Goal: Information Seeking & Learning: Find specific fact

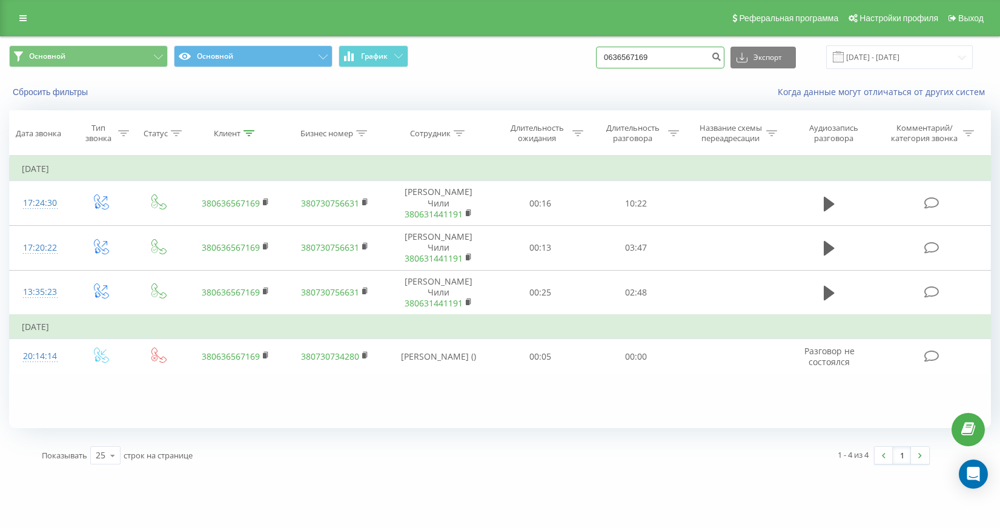
drag, startPoint x: 680, startPoint y: 58, endPoint x: 564, endPoint y: 53, distance: 115.8
click at [564, 53] on div "Основной Основной График 0636567169 Экспорт .csv .xls .xlsx 01.01.2016 - 06.02.…" at bounding box center [500, 57] width 982 height 24
paste input "50506063"
type input "0505060639"
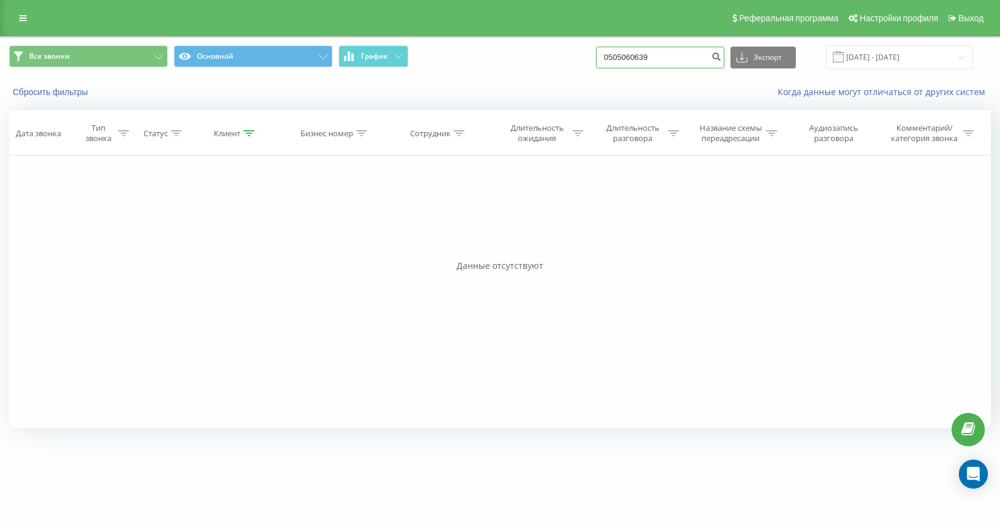
drag, startPoint x: 686, startPoint y: 58, endPoint x: 518, endPoint y: 62, distance: 168.4
click at [518, 62] on div "Все звонки Основной График 0505060639 Экспорт .csv .xls .xlsx [DATE] - [DATE]" at bounding box center [500, 57] width 982 height 24
drag, startPoint x: 700, startPoint y: 57, endPoint x: 554, endPoint y: 50, distance: 146.1
click at [554, 50] on div "Все звонки Основной График 0505060639 Экспорт .csv .xls .xlsx 19.06.2025 - 19.0…" at bounding box center [500, 57] width 982 height 24
paste input "675000967"
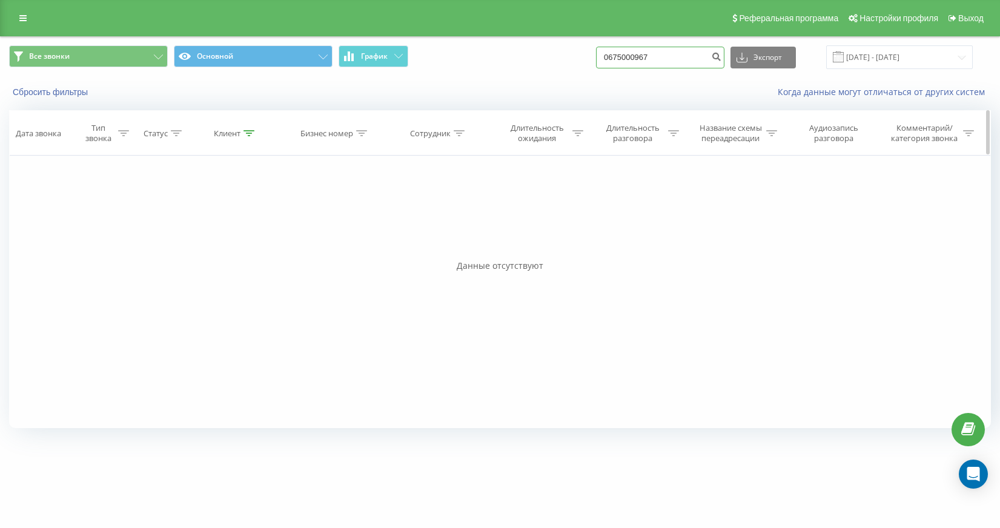
type input "0675000967"
drag, startPoint x: 693, startPoint y: 58, endPoint x: 542, endPoint y: 50, distance: 151.6
click at [542, 50] on div "Все звонки Основной График 0675000967 Экспорт .csv .xls .xlsx 19.06.2025 - 19.0…" at bounding box center [500, 57] width 982 height 24
paste input "966722011"
type input "0966722011"
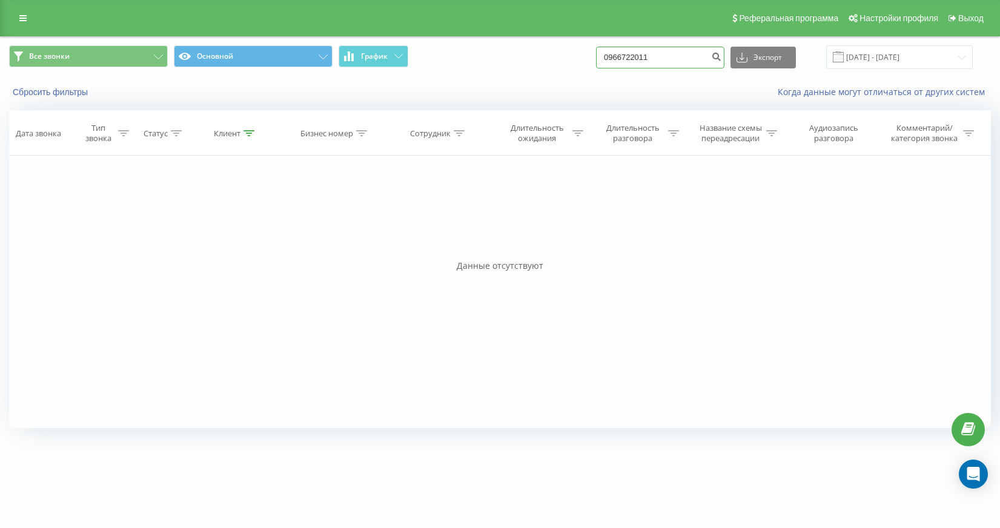
drag, startPoint x: 672, startPoint y: 56, endPoint x: 590, endPoint y: 56, distance: 82.4
click at [590, 56] on div "Все звонки Основной График 0966722011 Экспорт .csv .xls .xlsx 19.06.2025 - 19.0…" at bounding box center [500, 57] width 982 height 24
paste input "679580028"
type input "0679580028"
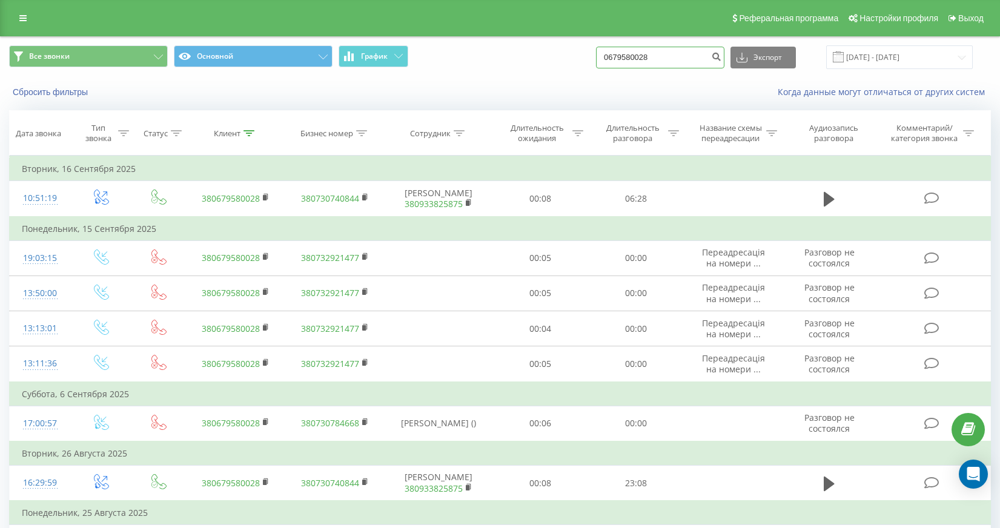
drag, startPoint x: 671, startPoint y: 58, endPoint x: 606, endPoint y: 58, distance: 64.8
click at [606, 58] on div "Все звонки Основной График 0679580028 Экспорт .csv .xls .xlsx 19.06.2025 - 19.0…" at bounding box center [500, 57] width 982 height 24
paste input "3803982"
type input "0673803982"
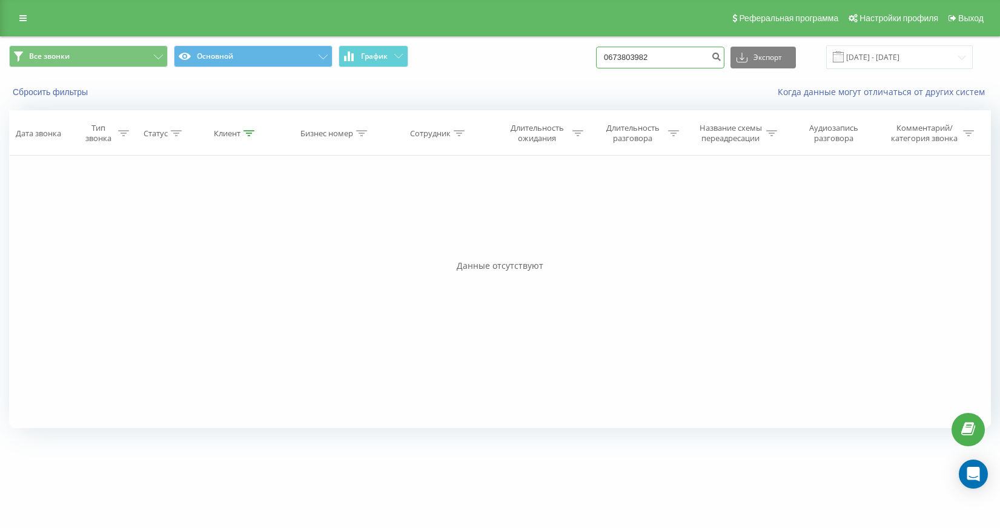
drag, startPoint x: 681, startPoint y: 58, endPoint x: 554, endPoint y: 49, distance: 127.5
click at [554, 49] on div "Все звонки Основной График 0673803982 Экспорт .csv .xls .xlsx [DATE] - [DATE]" at bounding box center [500, 57] width 982 height 24
paste input "975665707"
type input "0975665707"
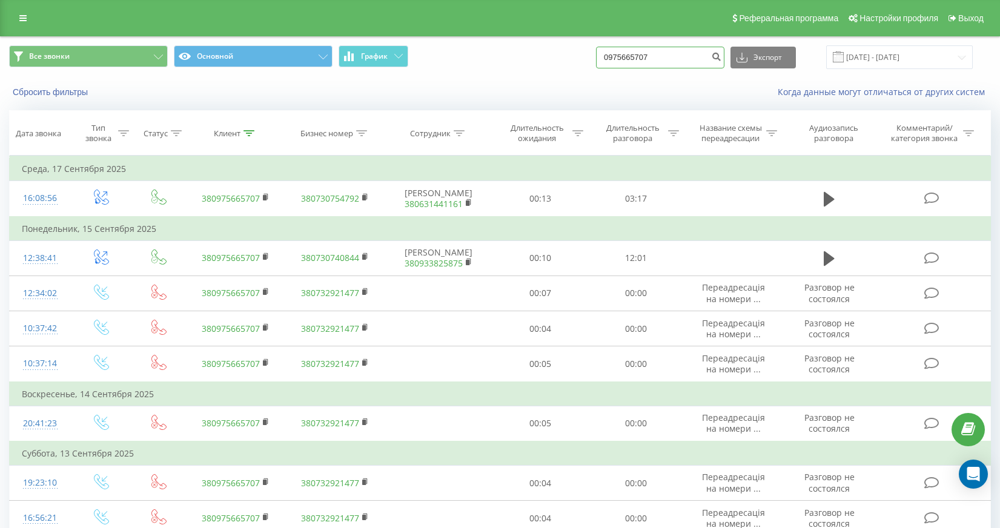
drag, startPoint x: 700, startPoint y: 55, endPoint x: 571, endPoint y: 62, distance: 129.2
click at [571, 62] on div "Все звонки Основной График 0975665707 Экспорт .csv .xls .xlsx 19.06.2025 - 19.0…" at bounding box center [500, 57] width 982 height 24
drag, startPoint x: 682, startPoint y: 58, endPoint x: 562, endPoint y: 55, distance: 120.0
click at [562, 55] on div "Все звонки Основной График 0975665707 Экспорт .csv .xls .xlsx 19.06.2025 - 19.0…" at bounding box center [500, 57] width 982 height 24
paste input "54996425"
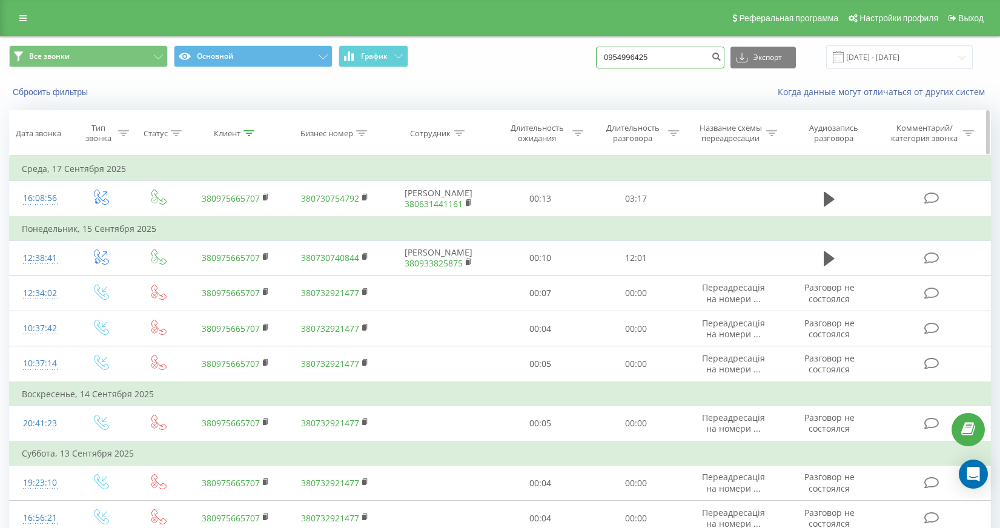
type input "0954996425"
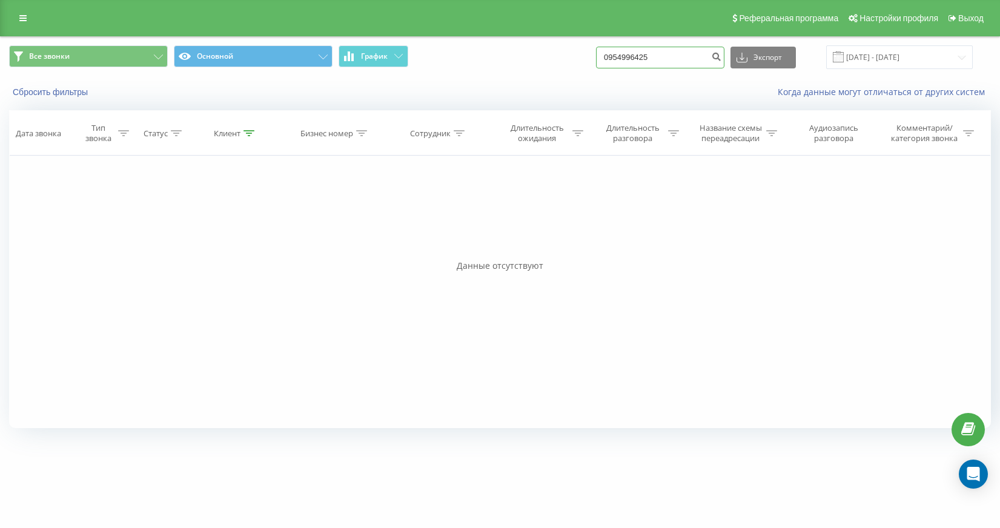
drag, startPoint x: 620, startPoint y: 53, endPoint x: 571, endPoint y: 51, distance: 48.5
click at [571, 51] on div "Все звонки Основной График 0954996425 Экспорт .csv .xls .xlsx [DATE] - [DATE]" at bounding box center [500, 57] width 982 height 24
paste input "70712011"
type input "0970712011"
drag, startPoint x: 650, startPoint y: 56, endPoint x: 571, endPoint y: 58, distance: 80.0
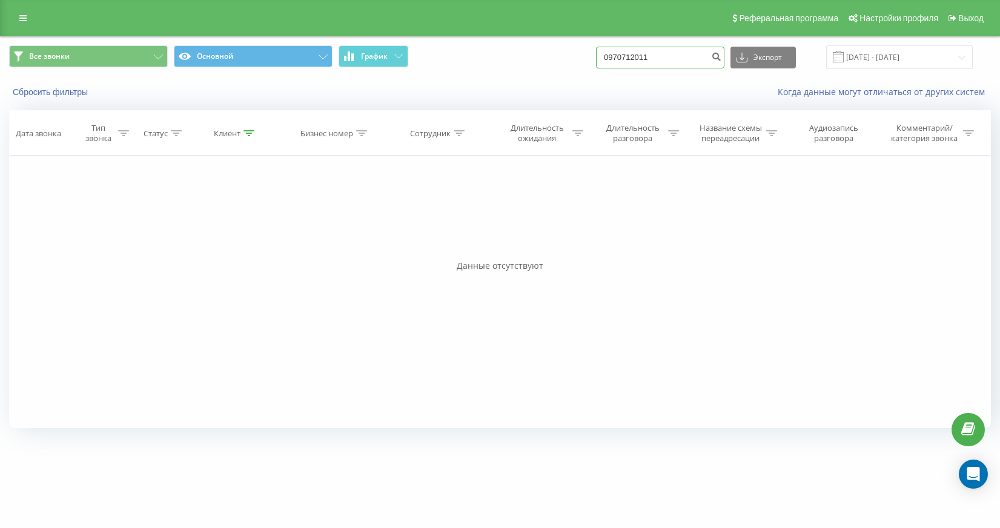
click at [571, 58] on div "Все звонки Основной График 0970712011 Экспорт .csv .xls .xlsx [DATE] - [DATE]" at bounding box center [500, 57] width 982 height 24
paste input "33307707"
type input "0933307707"
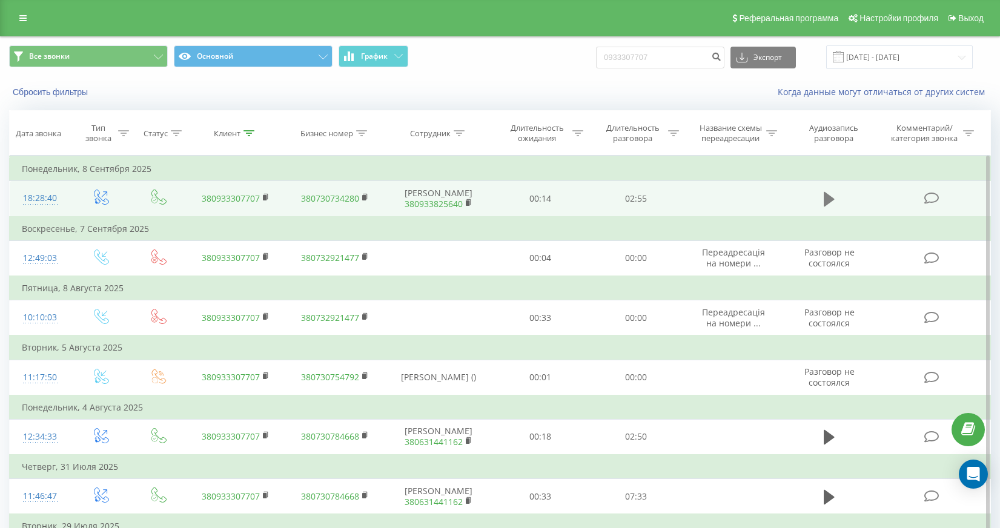
click at [827, 206] on icon at bounding box center [829, 199] width 11 height 15
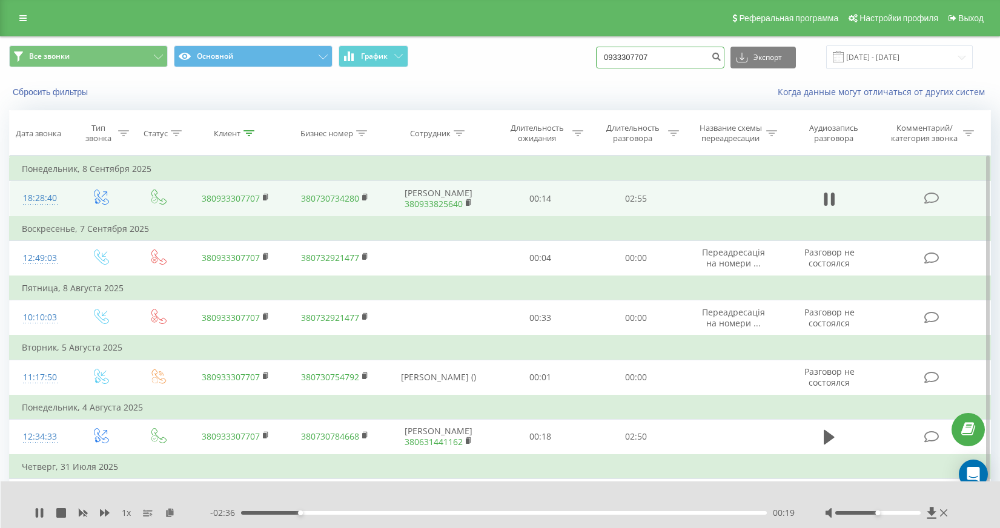
drag, startPoint x: 687, startPoint y: 58, endPoint x: 598, endPoint y: 56, distance: 89.1
click at [598, 56] on div "Все звонки Основной График 0933307707 Экспорт .csv .xls .xlsx 19.06.2025 - 19.0…" at bounding box center [500, 57] width 982 height 24
paste input "67946858"
type input "0967946858"
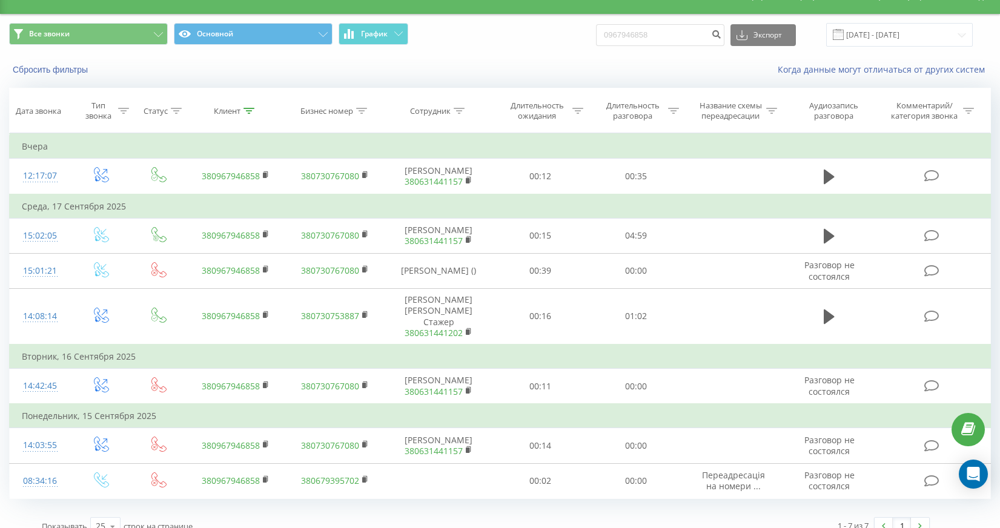
scroll to position [28, 0]
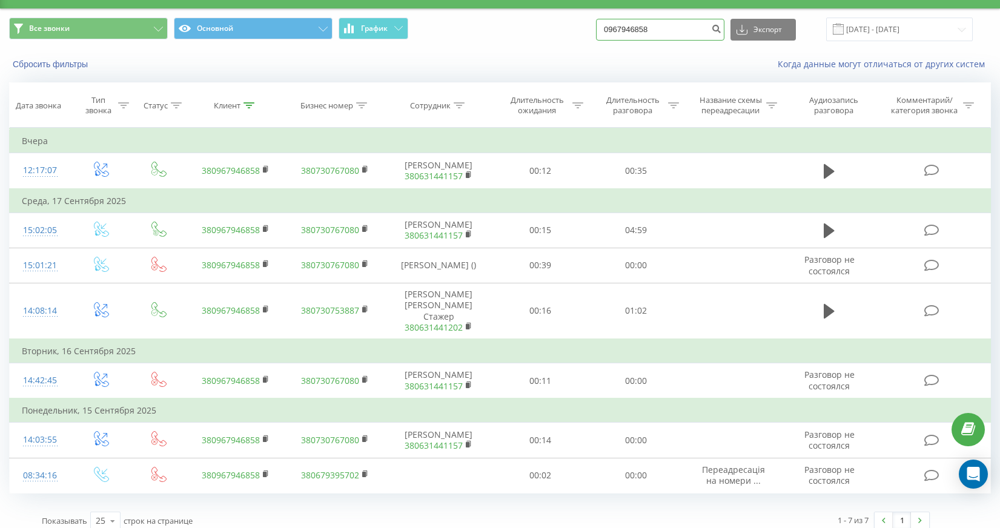
drag, startPoint x: 690, startPoint y: 31, endPoint x: 591, endPoint y: 19, distance: 99.4
click at [591, 19] on div "Все звонки Основной График 0967946858 Экспорт .csv .xls .xlsx [DATE] - [DATE]" at bounding box center [500, 30] width 982 height 24
paste input "89277709"
type input "0989277709"
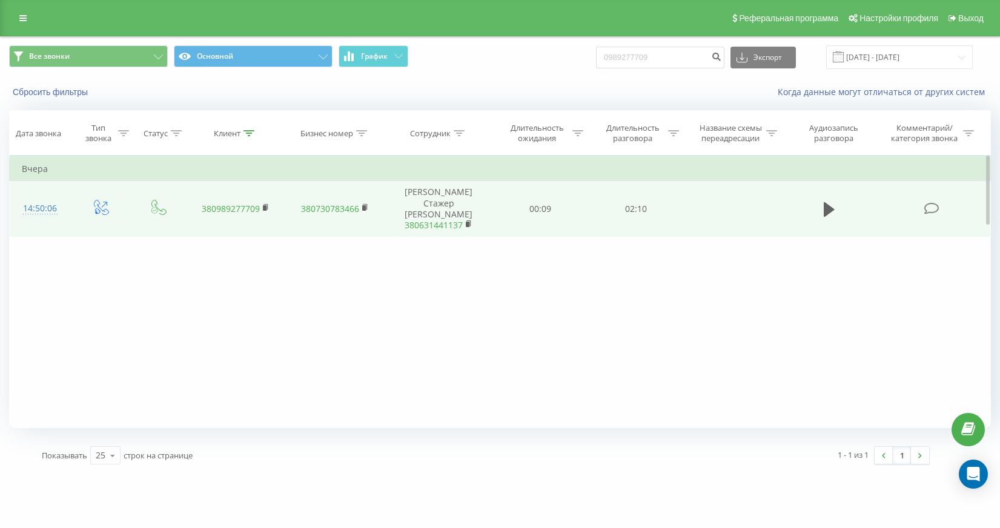
click at [817, 207] on td at bounding box center [829, 209] width 92 height 56
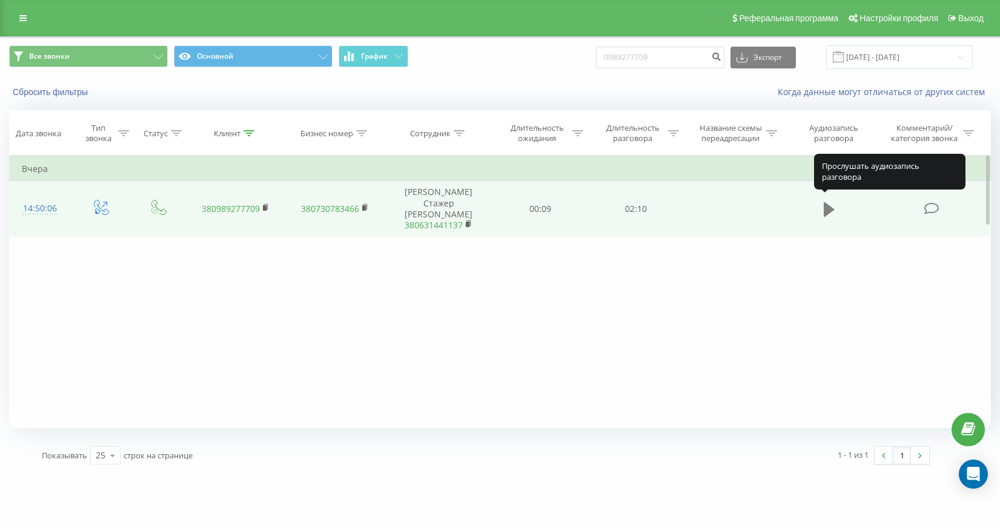
click at [822, 201] on button at bounding box center [829, 209] width 18 height 18
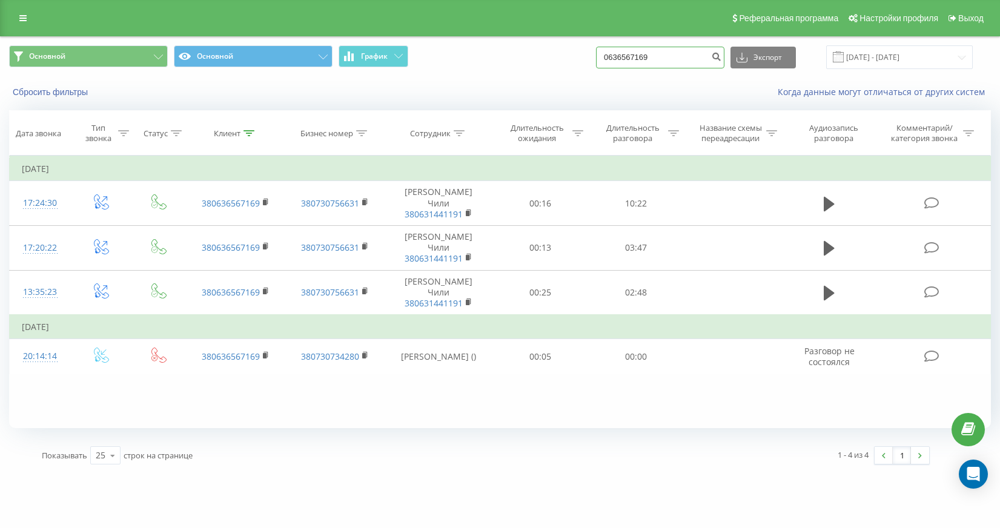
click at [700, 58] on input "0636567169" at bounding box center [660, 58] width 128 height 22
drag, startPoint x: 698, startPoint y: 57, endPoint x: 554, endPoint y: 54, distance: 144.2
click at [554, 54] on div "Основной Основной График 0636567169 Экспорт .csv .xls .xlsx 01.01.2016 - 06.02.…" at bounding box center [500, 57] width 982 height 24
paste input "7-640-30-30"
type input "0676403030"
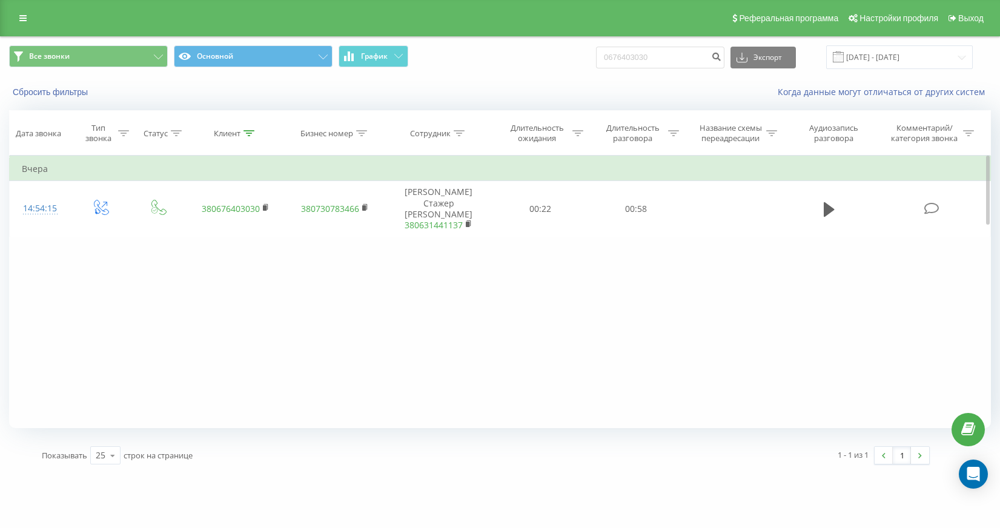
drag, startPoint x: 826, startPoint y: 200, endPoint x: 778, endPoint y: 179, distance: 52.9
click at [826, 202] on icon at bounding box center [829, 209] width 11 height 15
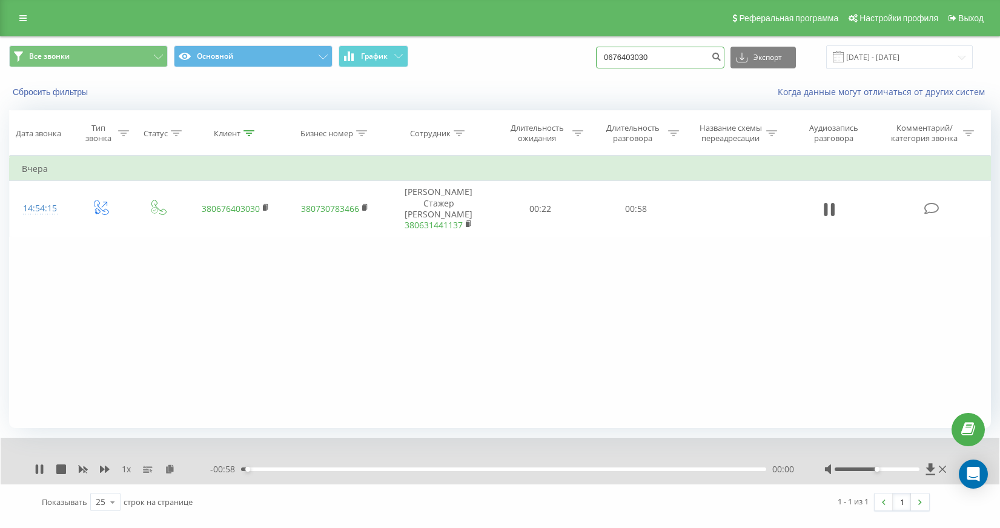
drag, startPoint x: 689, startPoint y: 58, endPoint x: 576, endPoint y: 48, distance: 113.1
click at [576, 48] on div "Все звонки Основной График 0676403030 Экспорт .csv .xls .xlsx 19.06.2025 - 19.0…" at bounding box center [500, 57] width 982 height 24
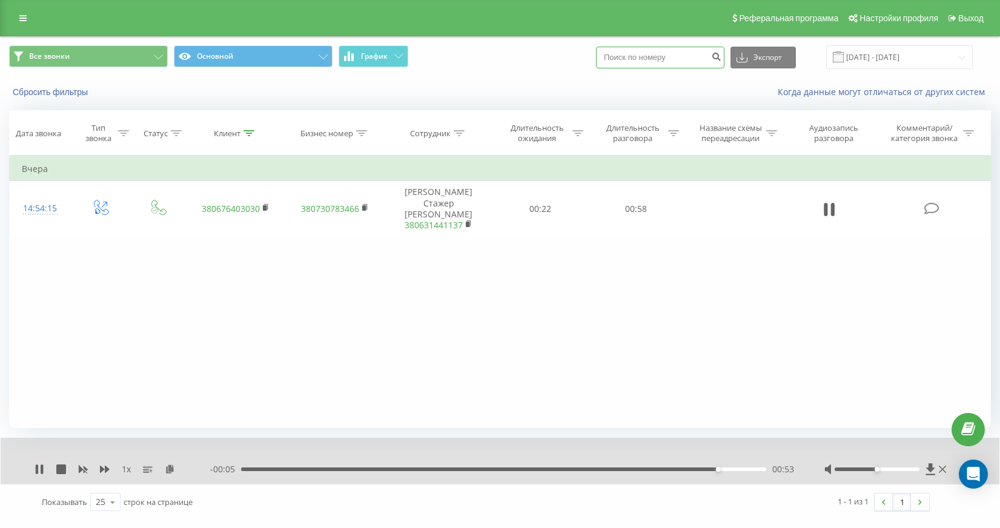
paste input "0962288322"
type input "0962288322"
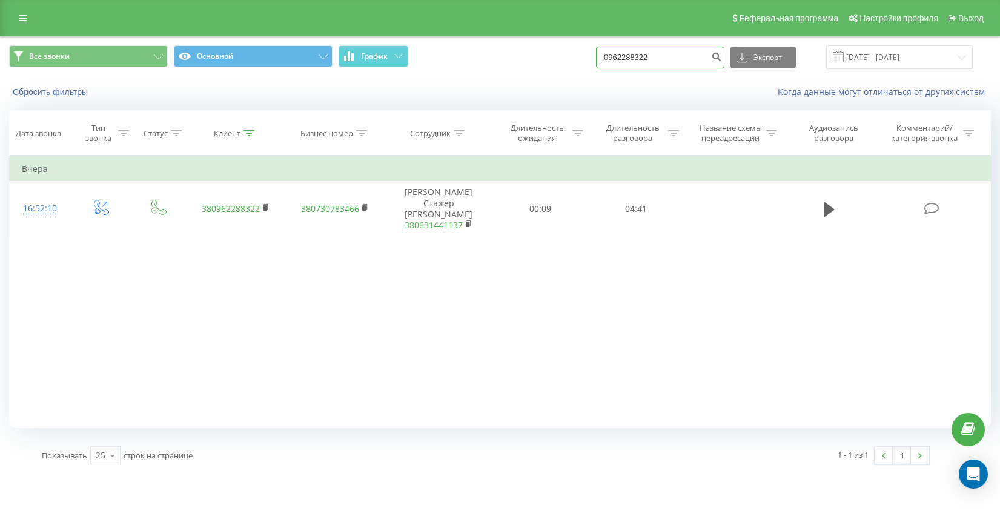
drag, startPoint x: 689, startPoint y: 55, endPoint x: 577, endPoint y: 58, distance: 112.7
click at [577, 58] on div "Все звонки Основной График 0962288322 Экспорт .csv .xls .xlsx 19.06.2025 - 19.0…" at bounding box center [500, 57] width 982 height 24
paste input "34106888"
type input "0934106888"
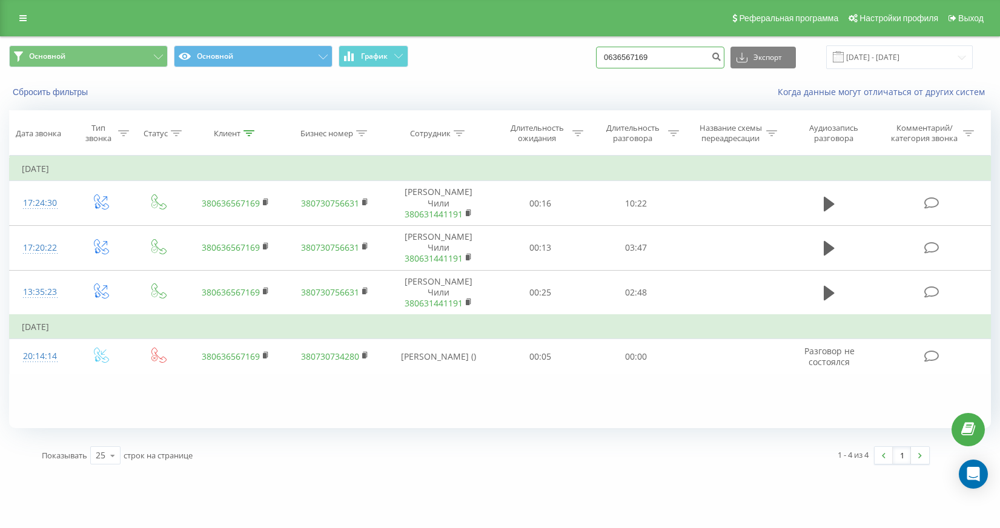
drag, startPoint x: 703, startPoint y: 58, endPoint x: 567, endPoint y: 45, distance: 136.8
click at [567, 45] on div "Основной Основной График 0636567169 Экспорт .csv .xls .xlsx [DATE] - [DATE]" at bounding box center [500, 57] width 982 height 24
paste input "967946858"
type input "0967946858"
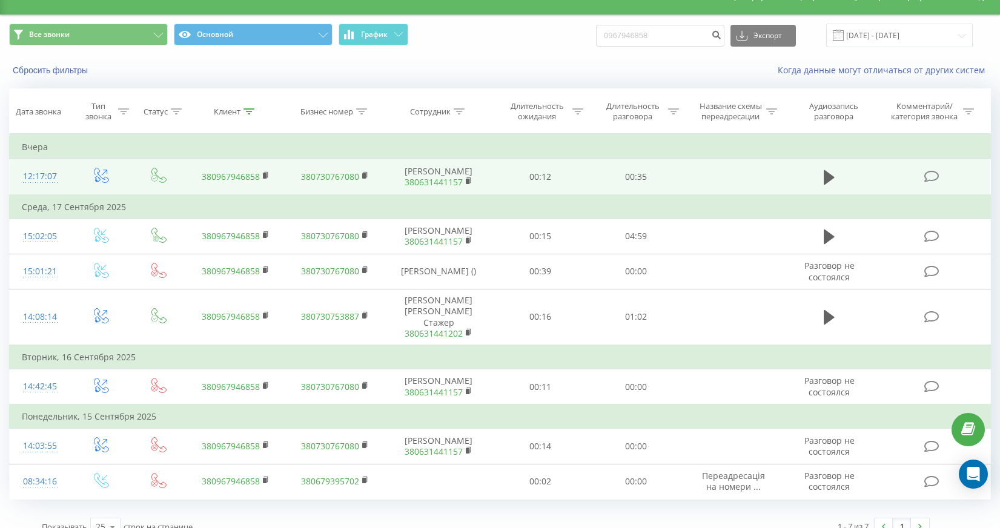
scroll to position [28, 0]
